Goal: Obtain resource: Download file/media

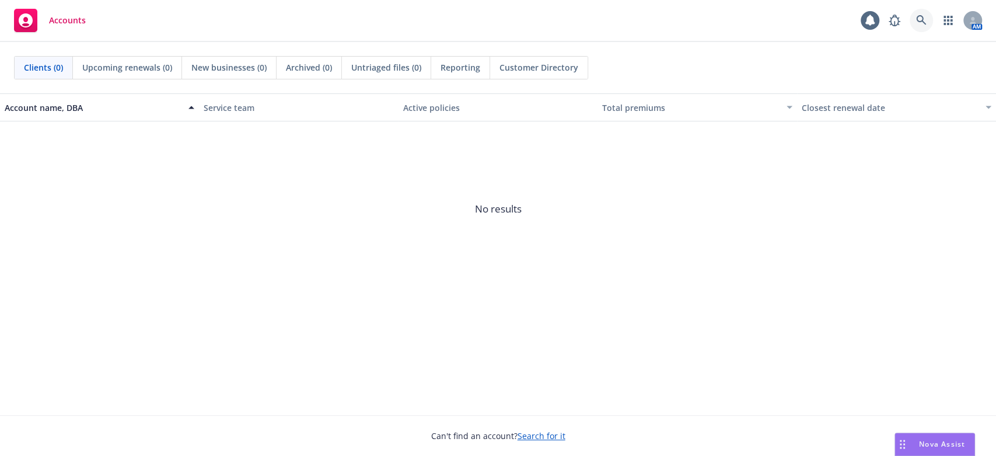
click at [920, 20] on icon at bounding box center [921, 20] width 11 height 11
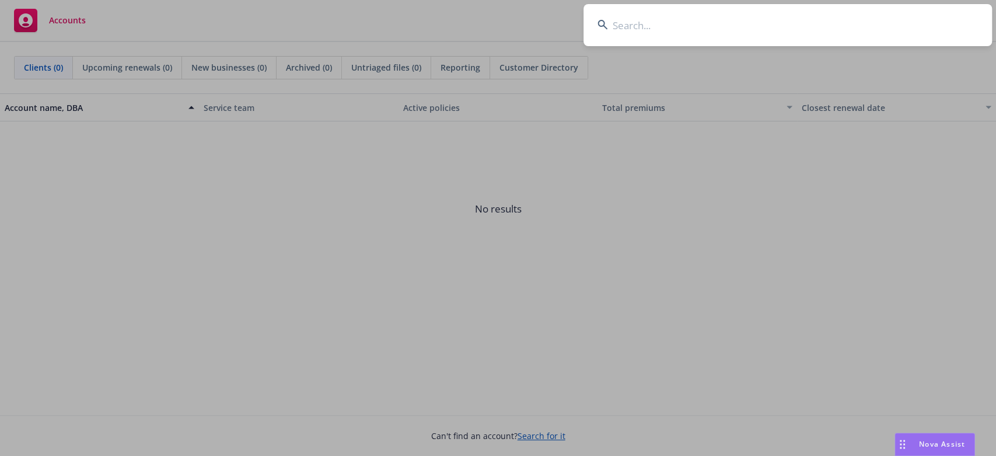
click at [627, 31] on input at bounding box center [787, 25] width 408 height 42
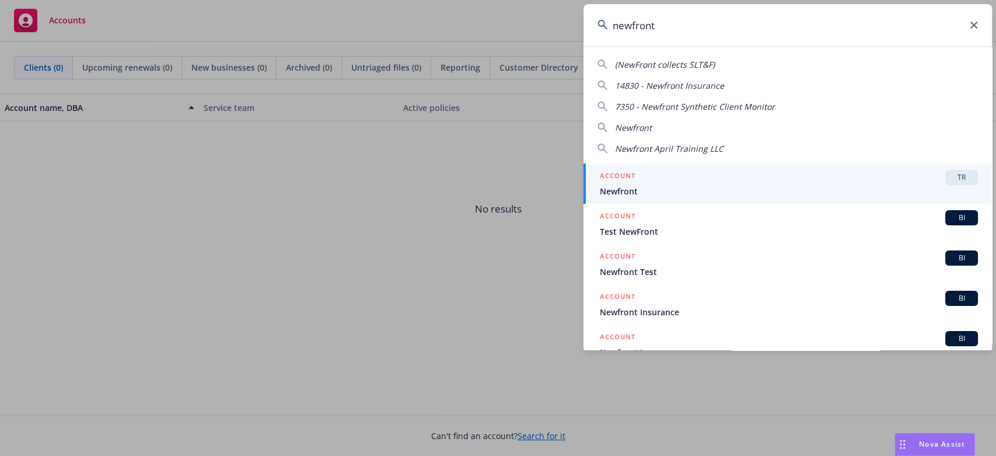
type input "newfront"
click at [616, 183] on h5 "ACCOUNT" at bounding box center [618, 177] width 36 height 14
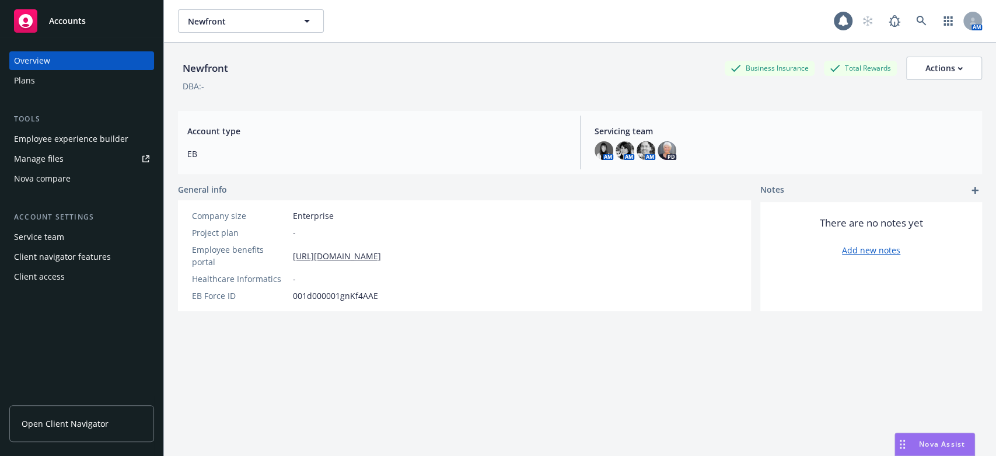
click at [102, 141] on div "Employee experience builder" at bounding box center [71, 139] width 114 height 19
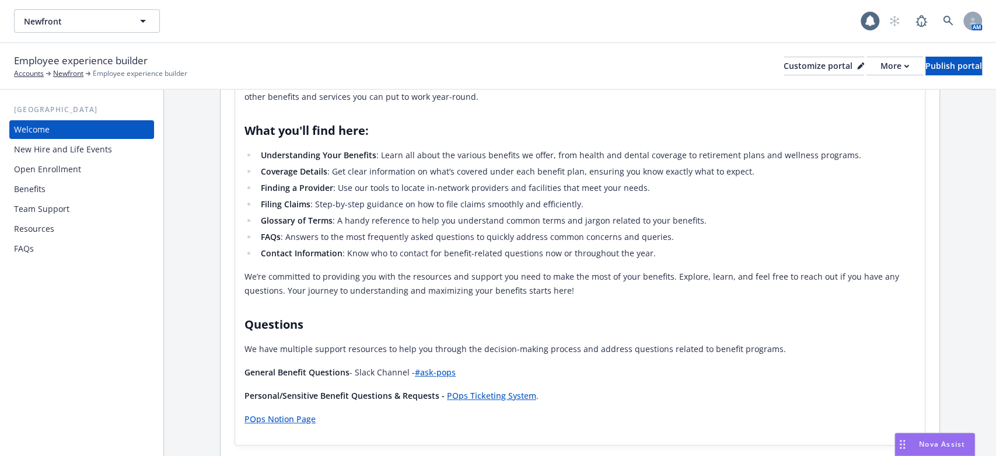
scroll to position [240, 0]
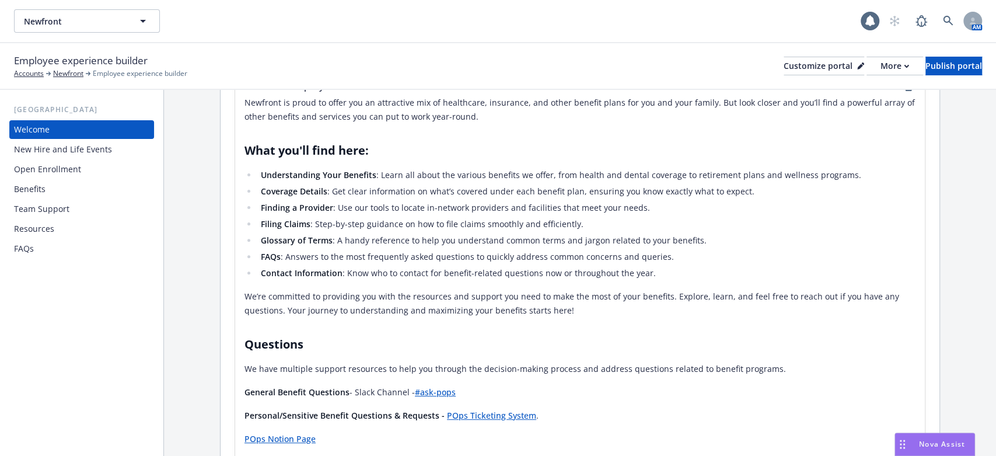
click at [36, 148] on div "New Hire and Life Events" at bounding box center [63, 149] width 98 height 19
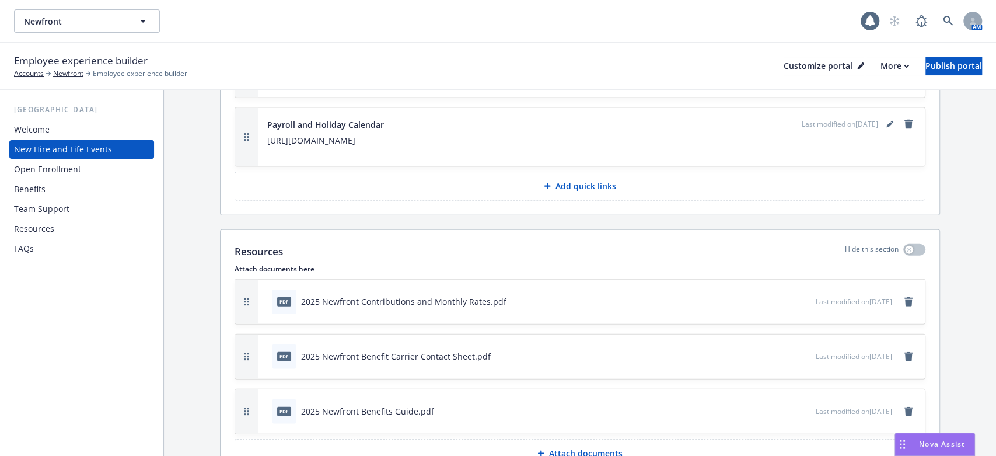
scroll to position [1788, 0]
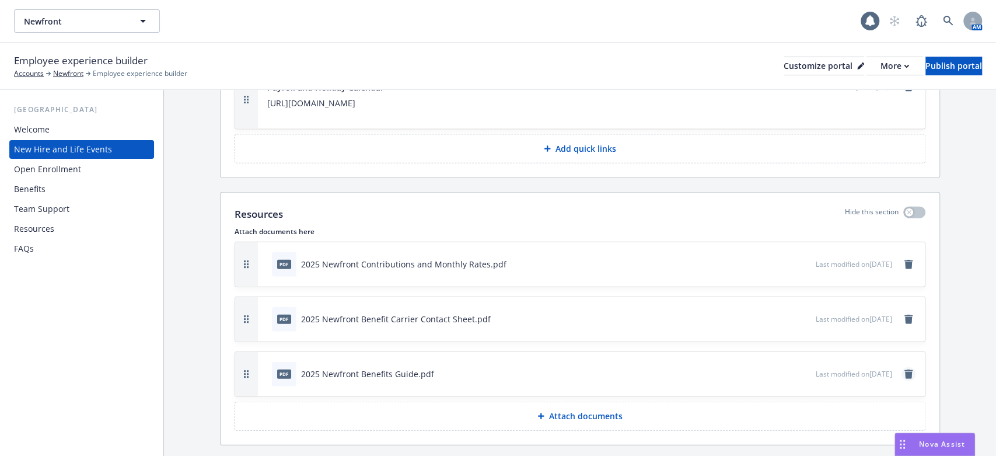
click at [904, 369] on icon "remove" at bounding box center [908, 373] width 8 height 9
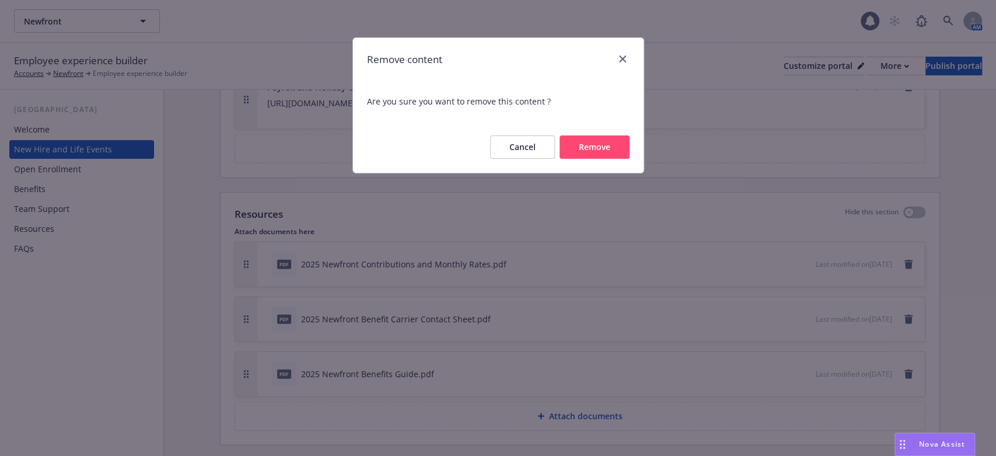
click at [604, 148] on button "Remove" at bounding box center [595, 146] width 70 height 23
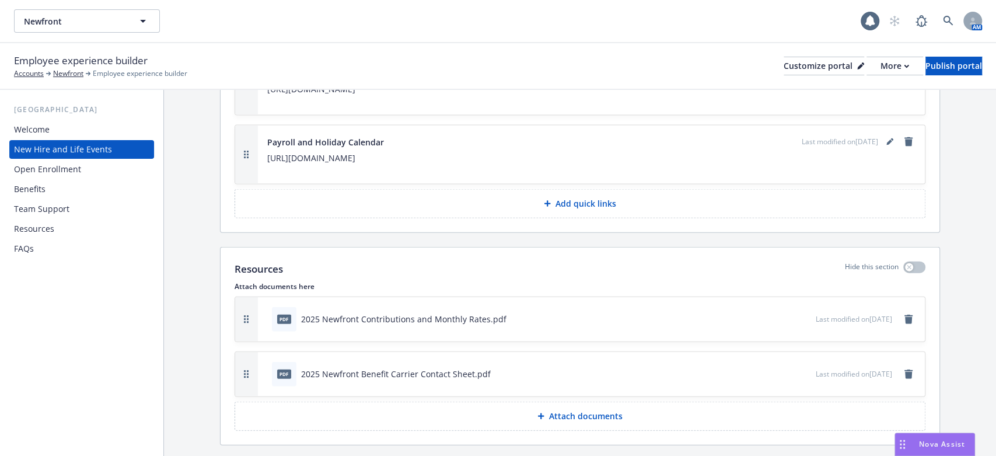
click at [538, 413] on icon at bounding box center [540, 416] width 7 height 7
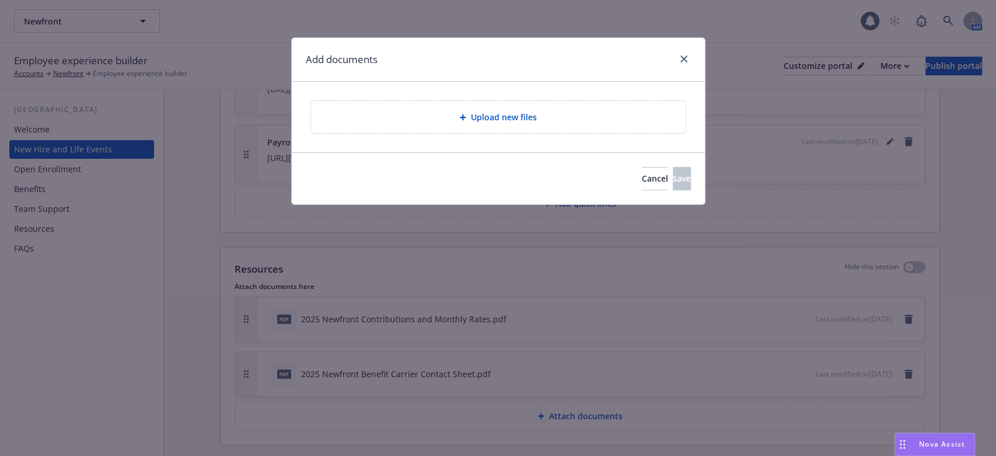
click at [468, 116] on div at bounding box center [465, 117] width 12 height 7
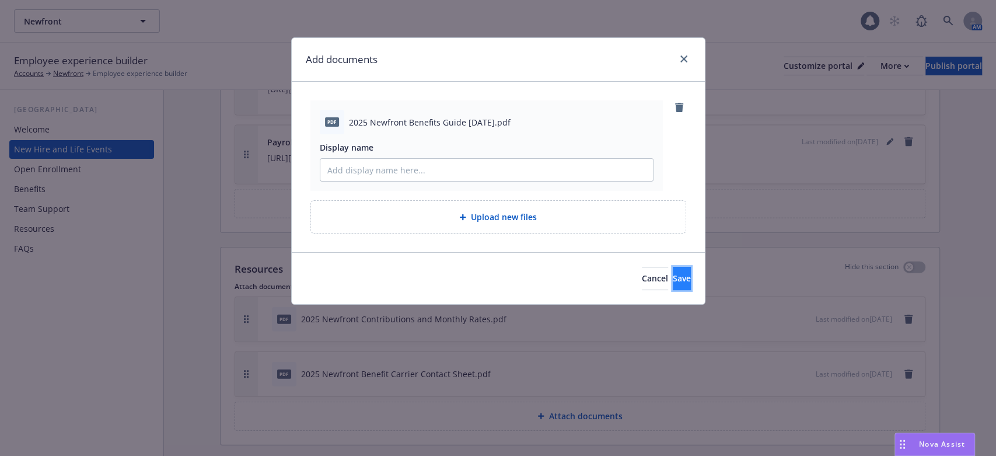
click at [673, 277] on span "Save" at bounding box center [682, 277] width 18 height 11
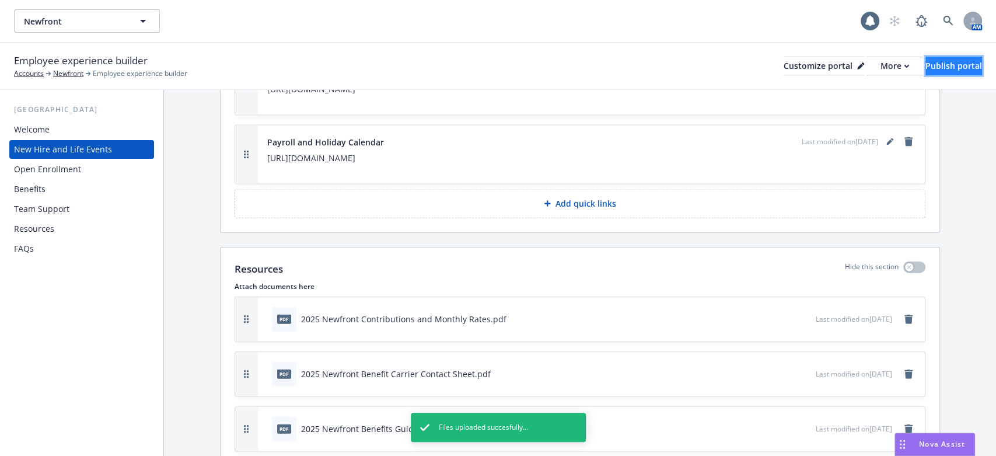
click at [928, 64] on div "Publish portal" at bounding box center [953, 66] width 57 height 18
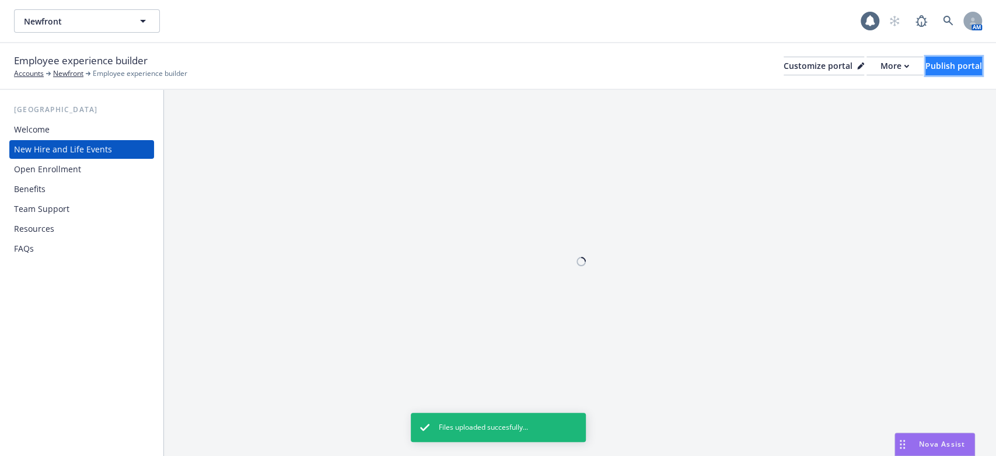
scroll to position [0, 0]
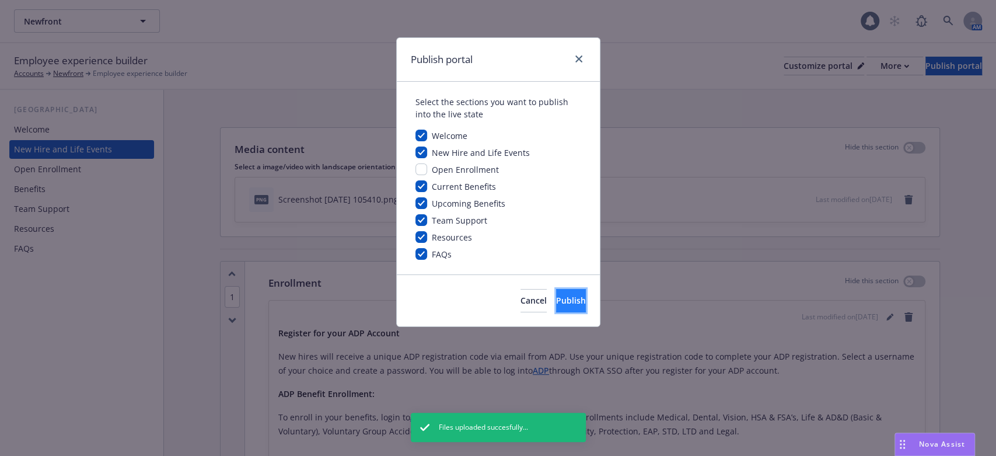
click at [556, 296] on span "Publish" at bounding box center [571, 300] width 30 height 11
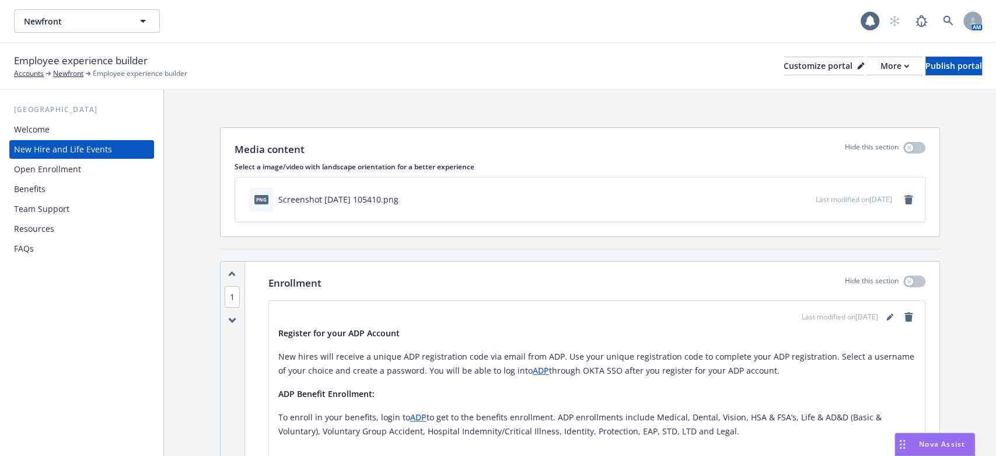
click at [29, 188] on div "Benefits" at bounding box center [30, 189] width 32 height 19
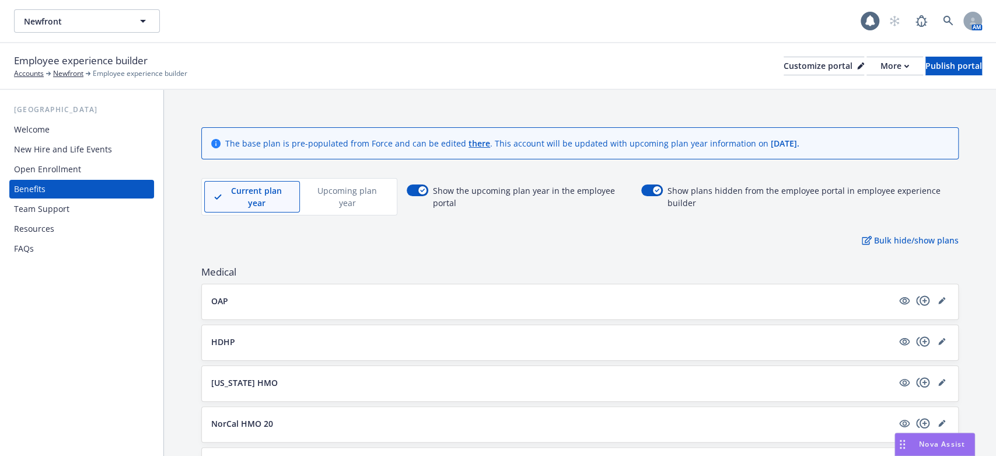
click at [28, 207] on div "Team Support" at bounding box center [41, 209] width 55 height 19
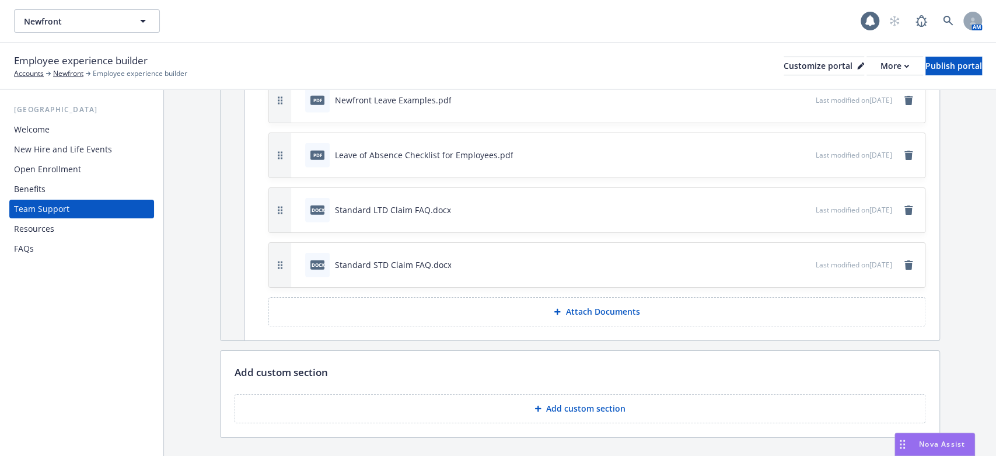
scroll to position [2413, 0]
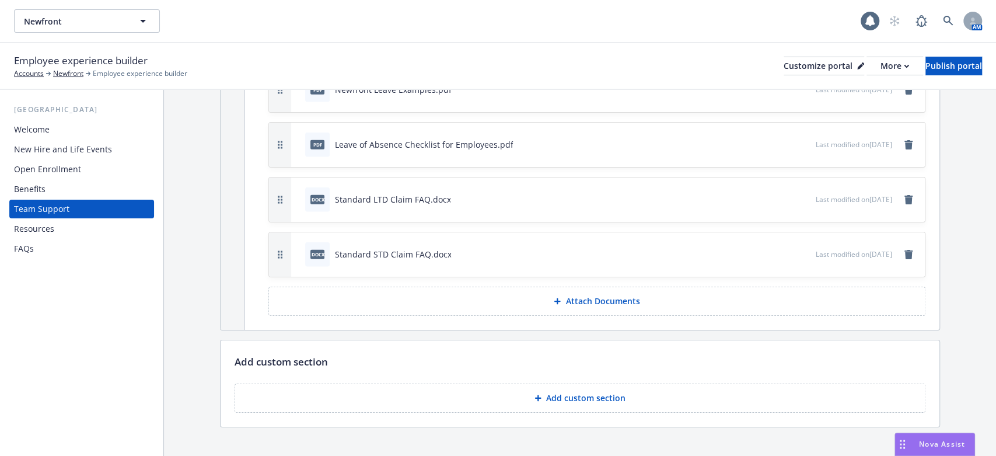
click at [33, 228] on div "Resources" at bounding box center [34, 228] width 40 height 19
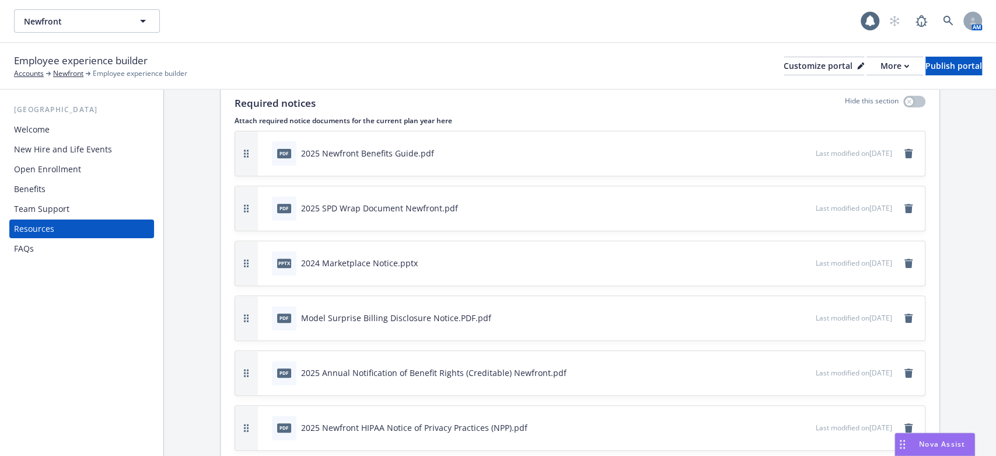
scroll to position [324, 0]
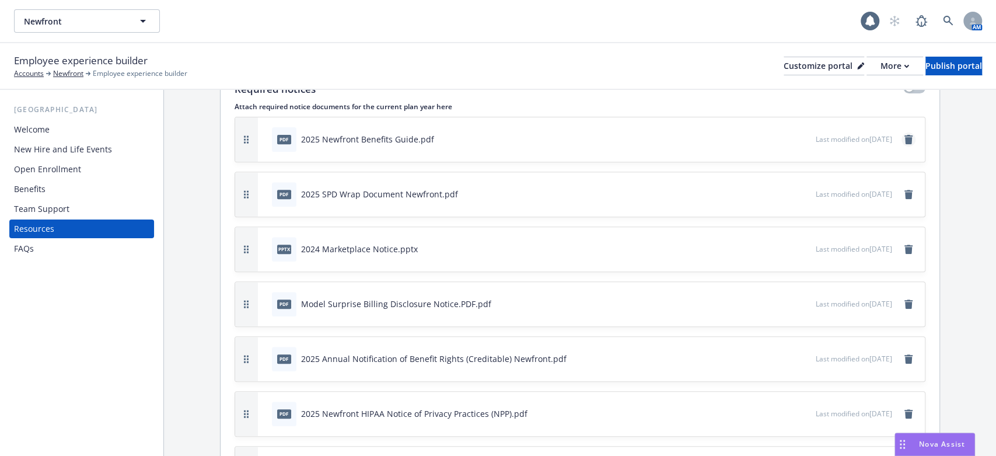
click at [904, 138] on icon "remove" at bounding box center [908, 139] width 8 height 9
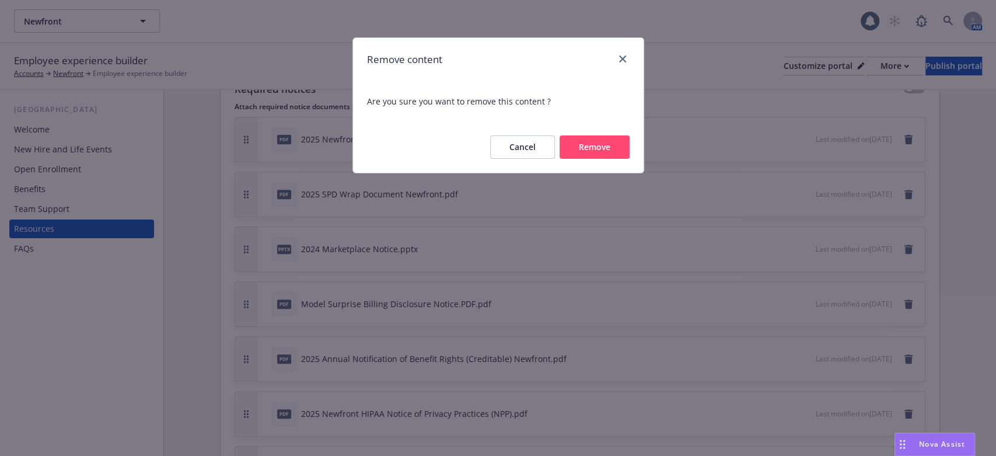
click at [598, 148] on button "Remove" at bounding box center [595, 146] width 70 height 23
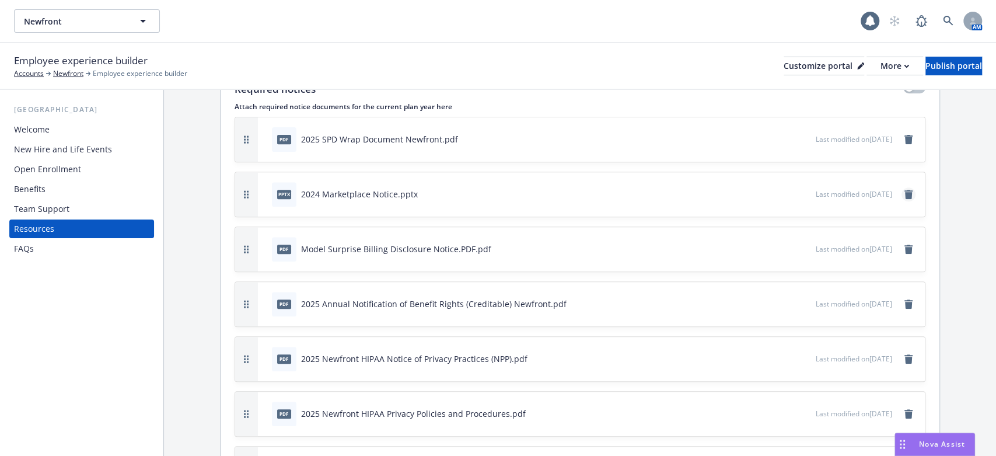
click at [904, 193] on icon "remove" at bounding box center [908, 194] width 8 height 9
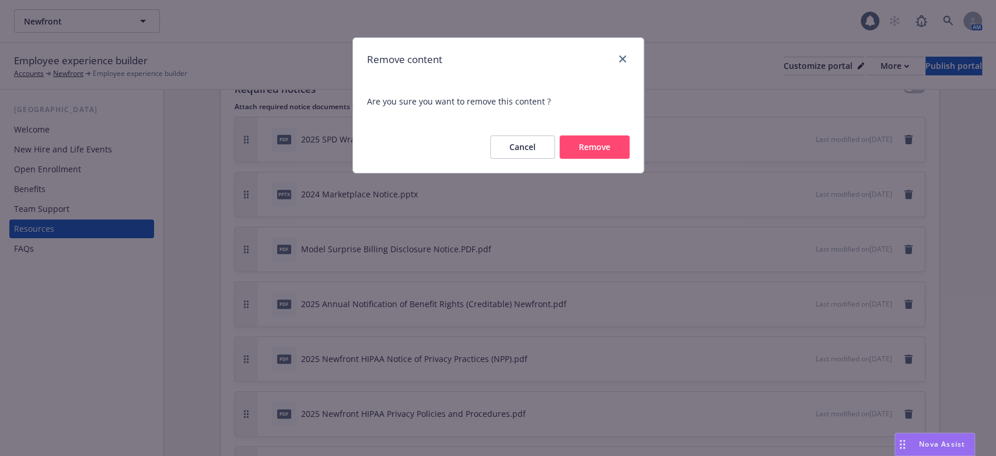
click at [581, 144] on button "Remove" at bounding box center [595, 146] width 70 height 23
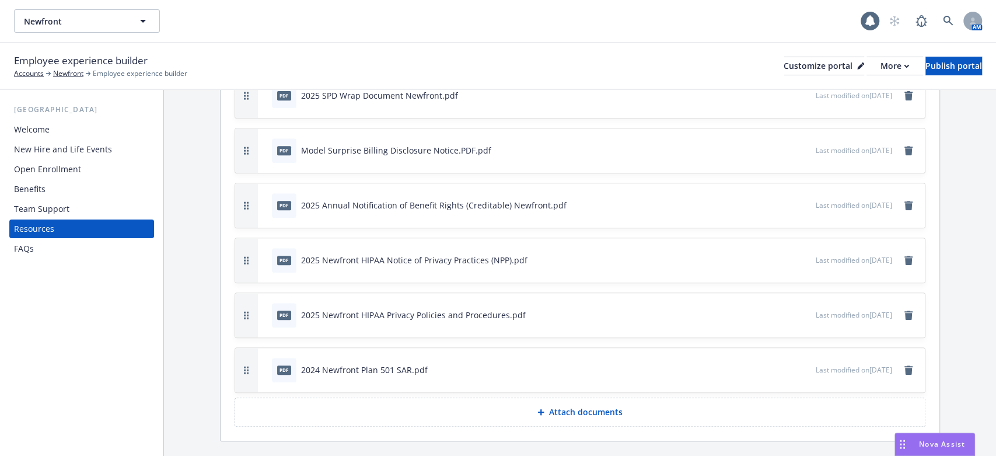
scroll to position [389, 0]
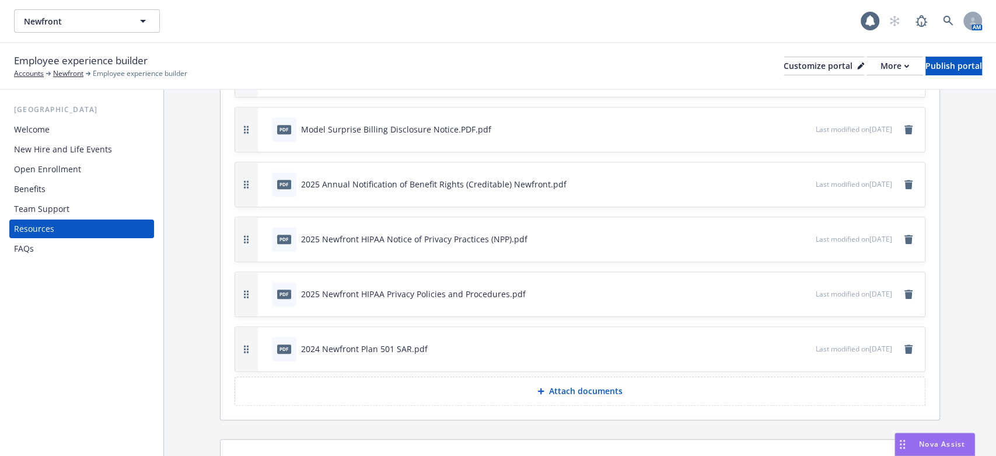
click at [538, 387] on icon at bounding box center [541, 390] width 6 height 6
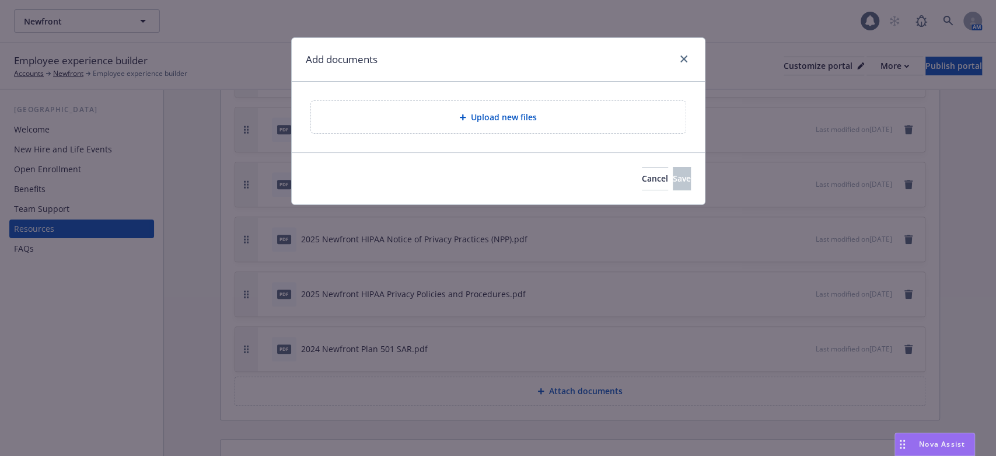
click at [469, 116] on div at bounding box center [465, 117] width 12 height 7
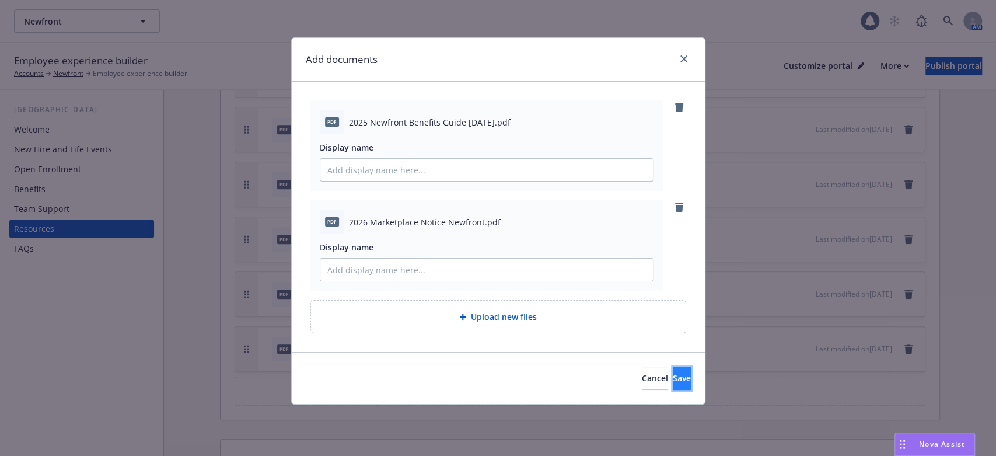
click at [673, 375] on span "Save" at bounding box center [682, 377] width 18 height 11
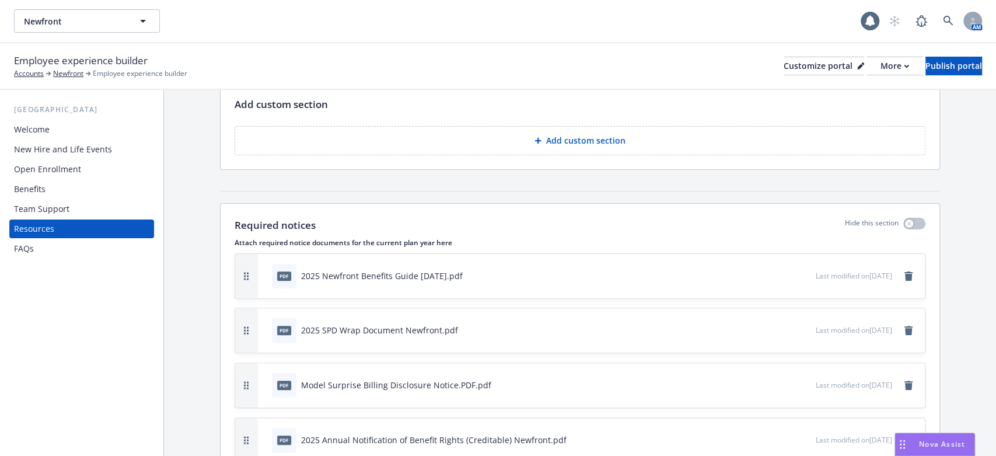
scroll to position [186, 0]
drag, startPoint x: 243, startPoint y: 400, endPoint x: 264, endPoint y: 267, distance: 135.2
click at [264, 267] on div "pdf 2025 Newfront Benefits Guide [DATE].pdf Last modified on [DATE]" at bounding box center [580, 278] width 690 height 44
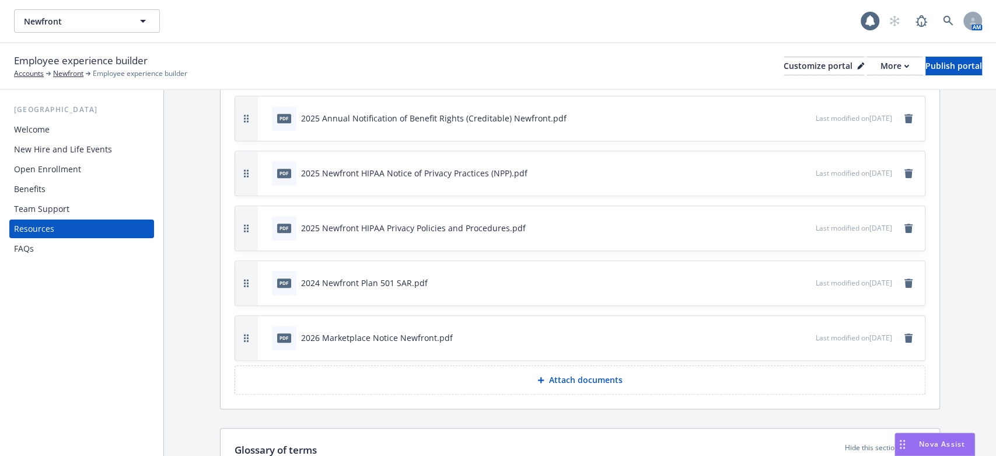
scroll to position [510, 0]
click at [925, 68] on div "Publish portal" at bounding box center [953, 66] width 57 height 18
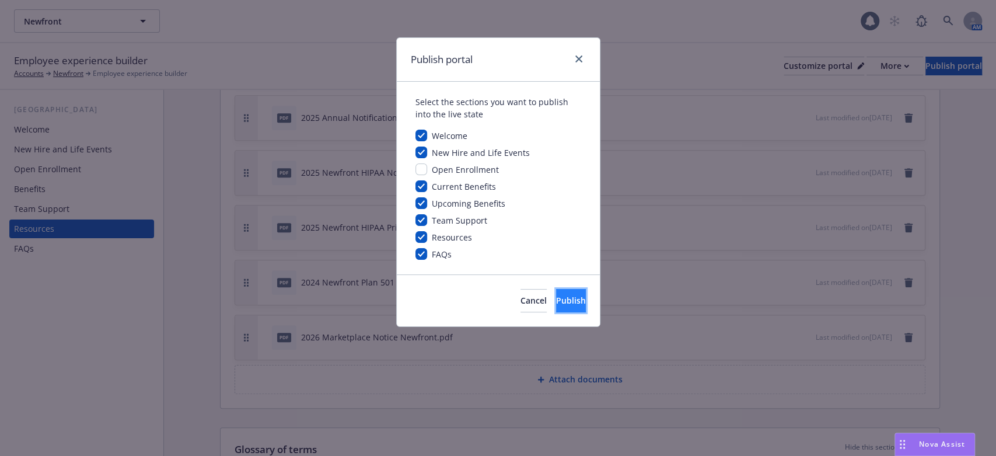
click at [556, 298] on span "Publish" at bounding box center [571, 300] width 30 height 11
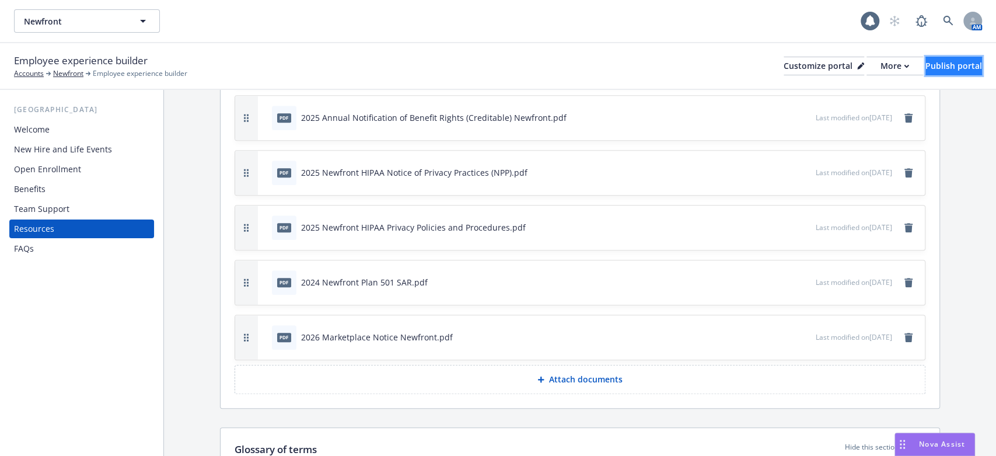
click at [925, 64] on div "Publish portal" at bounding box center [953, 66] width 57 height 18
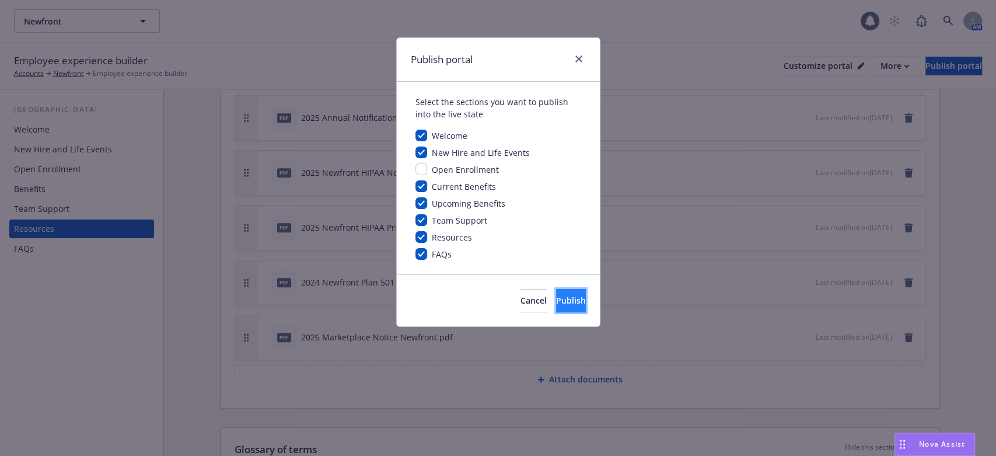
drag, startPoint x: 558, startPoint y: 302, endPoint x: 562, endPoint y: 295, distance: 8.4
click at [558, 300] on span "Publish" at bounding box center [571, 300] width 30 height 11
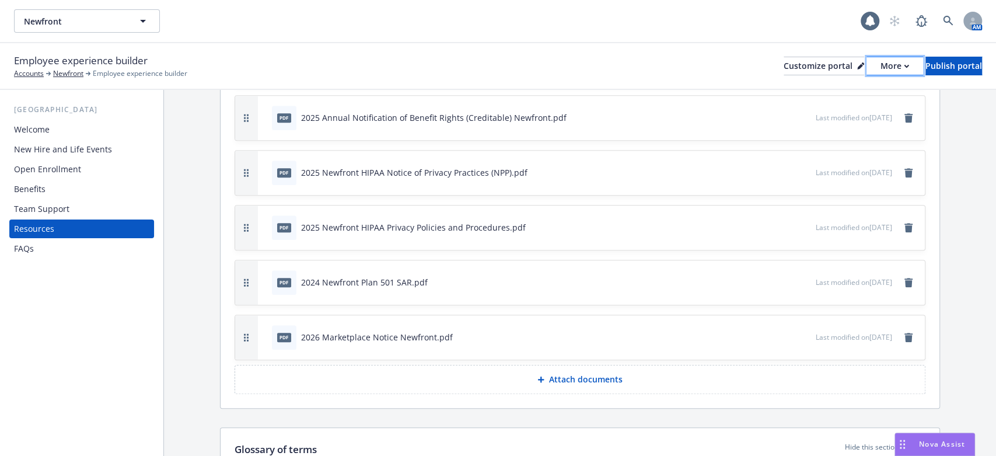
click at [880, 64] on div "More" at bounding box center [894, 66] width 29 height 18
click at [815, 116] on link "Copy portal link" at bounding box center [833, 115] width 106 height 23
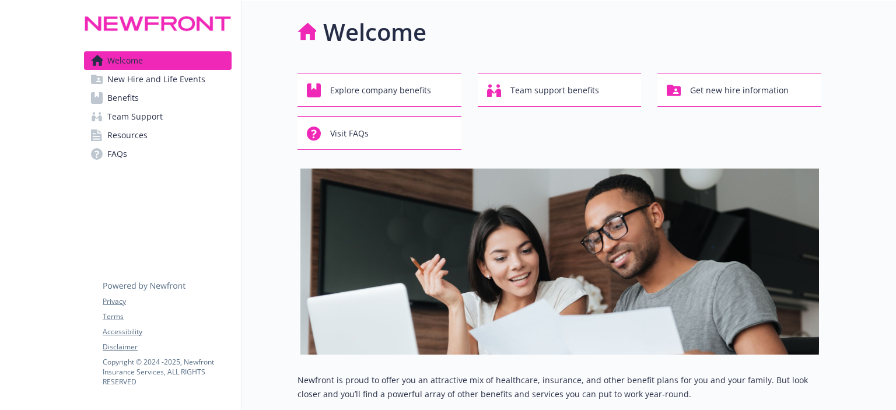
click at [133, 79] on span "New Hire and Life Events" at bounding box center [156, 79] width 98 height 19
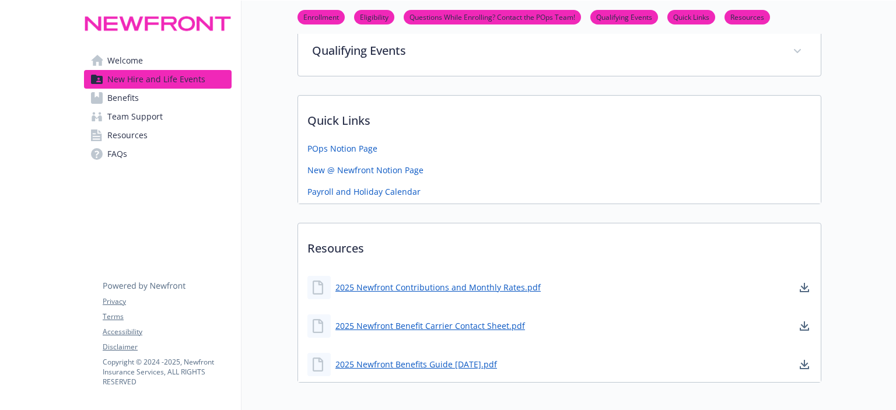
scroll to position [483, 0]
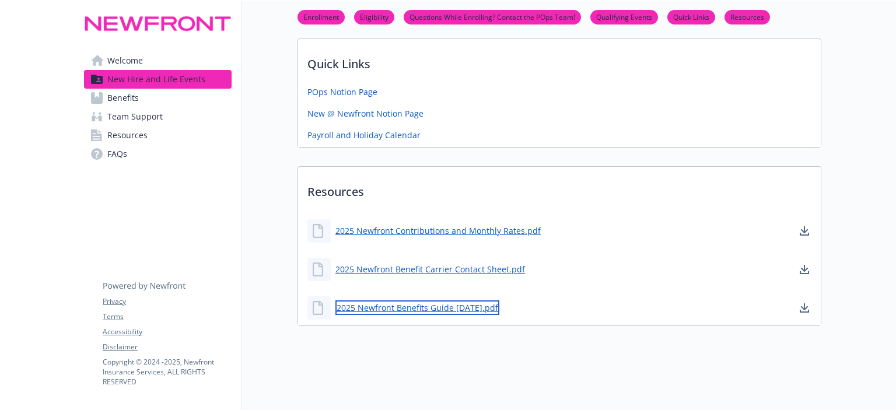
click at [422, 300] on link "2025 Newfront Benefits Guide [DATE].pdf" at bounding box center [418, 307] width 164 height 15
click at [119, 137] on span "Resources" at bounding box center [127, 135] width 40 height 19
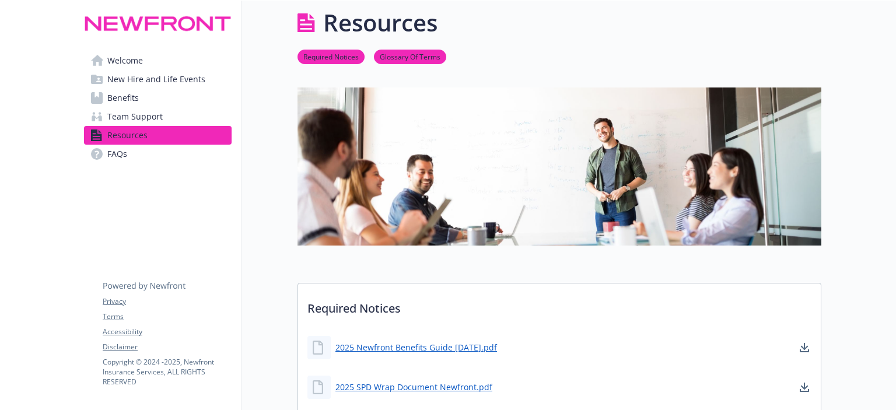
scroll to position [483, 0]
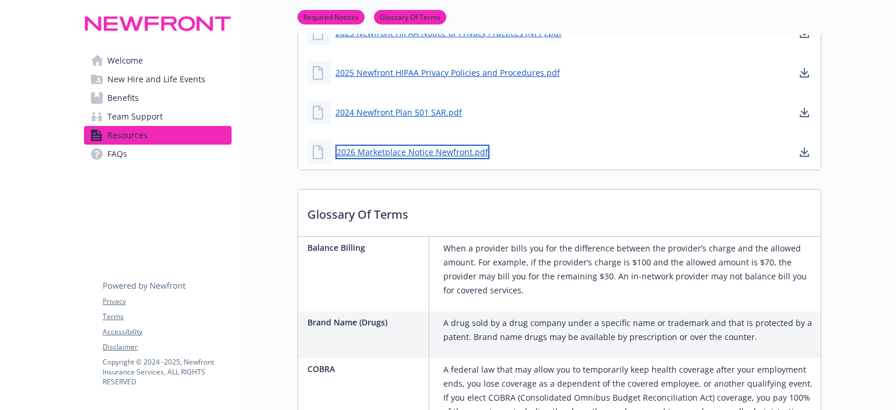
click at [409, 152] on link "2026 Marketplace Notice Newfront.pdf" at bounding box center [413, 152] width 154 height 15
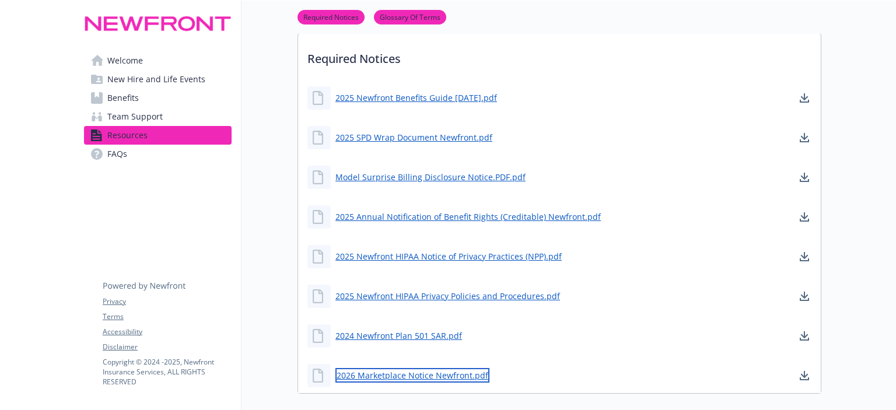
scroll to position [249, 0]
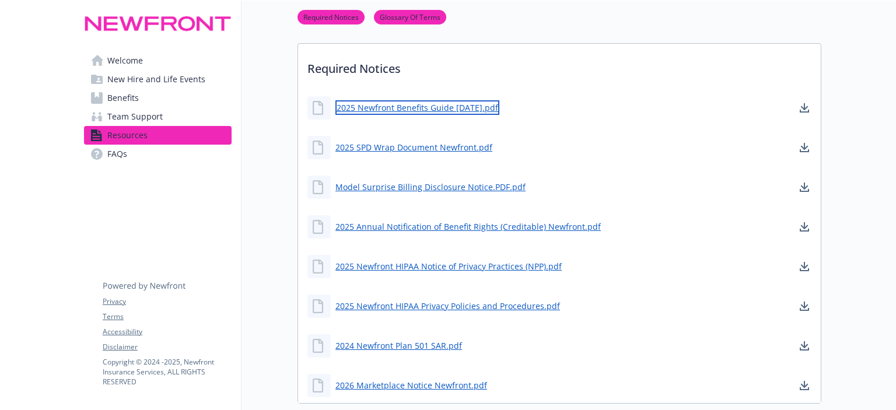
click at [428, 107] on link "2025 Newfront Benefits Guide [DATE].pdf" at bounding box center [418, 107] width 164 height 15
drag, startPoint x: 124, startPoint y: 82, endPoint x: 141, endPoint y: 103, distance: 26.5
click at [124, 82] on span "New Hire and Life Events" at bounding box center [156, 79] width 98 height 19
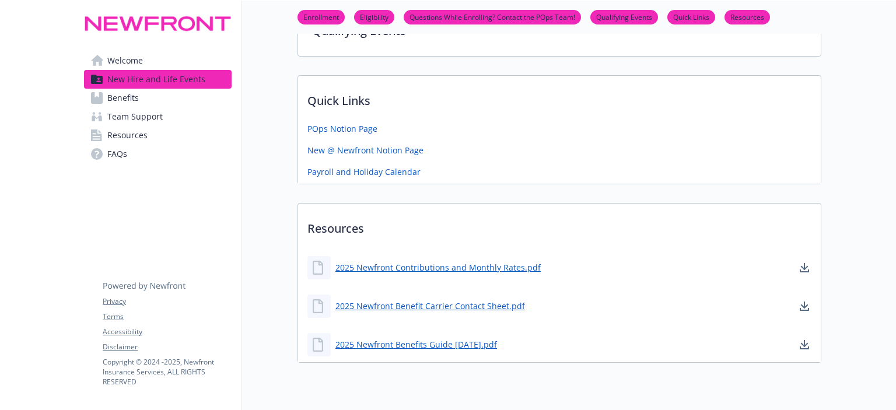
scroll to position [483, 0]
